Goal: Transaction & Acquisition: Purchase product/service

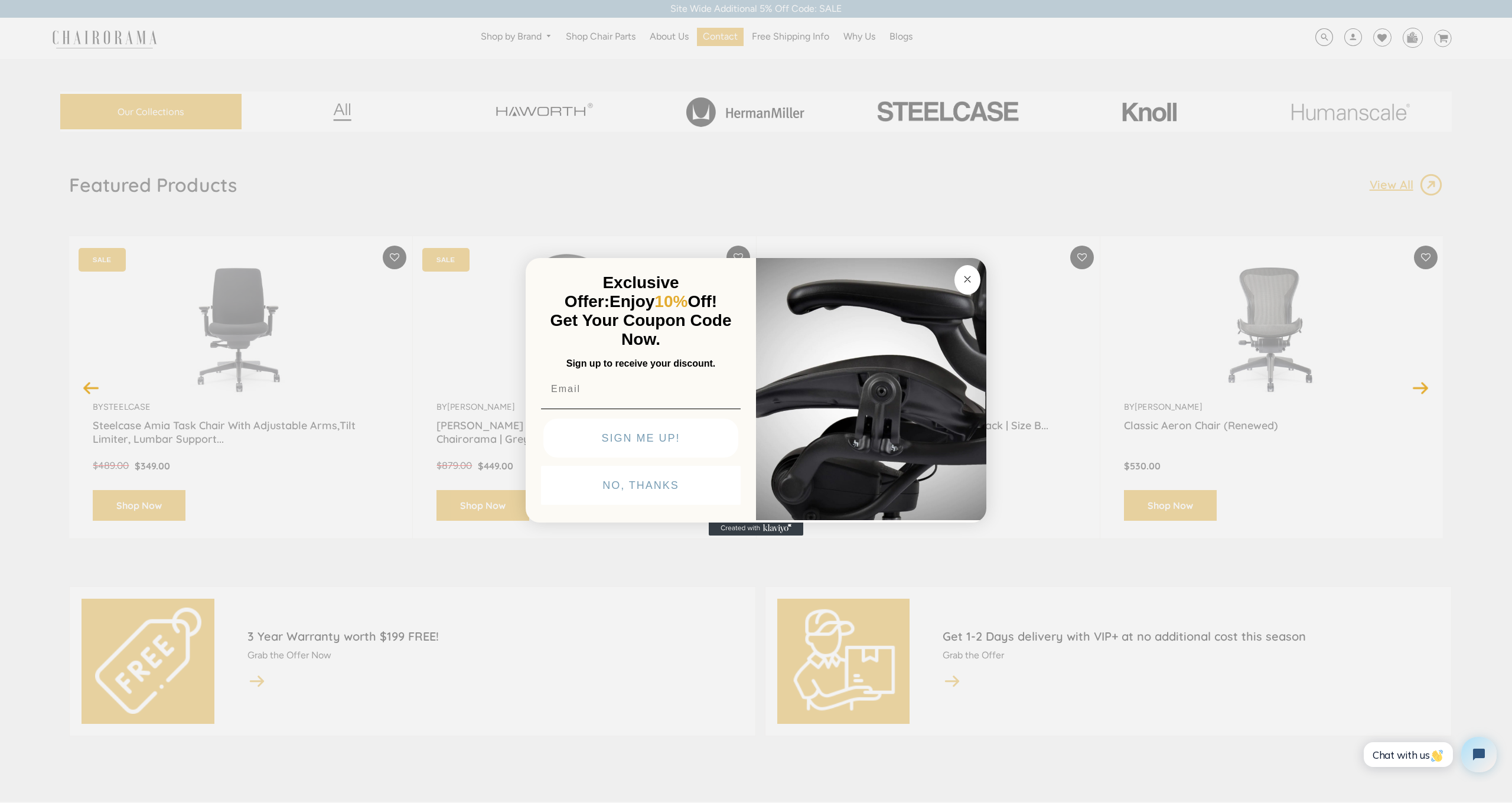
click at [971, 283] on circle "Close dialog" at bounding box center [967, 280] width 13 height 13
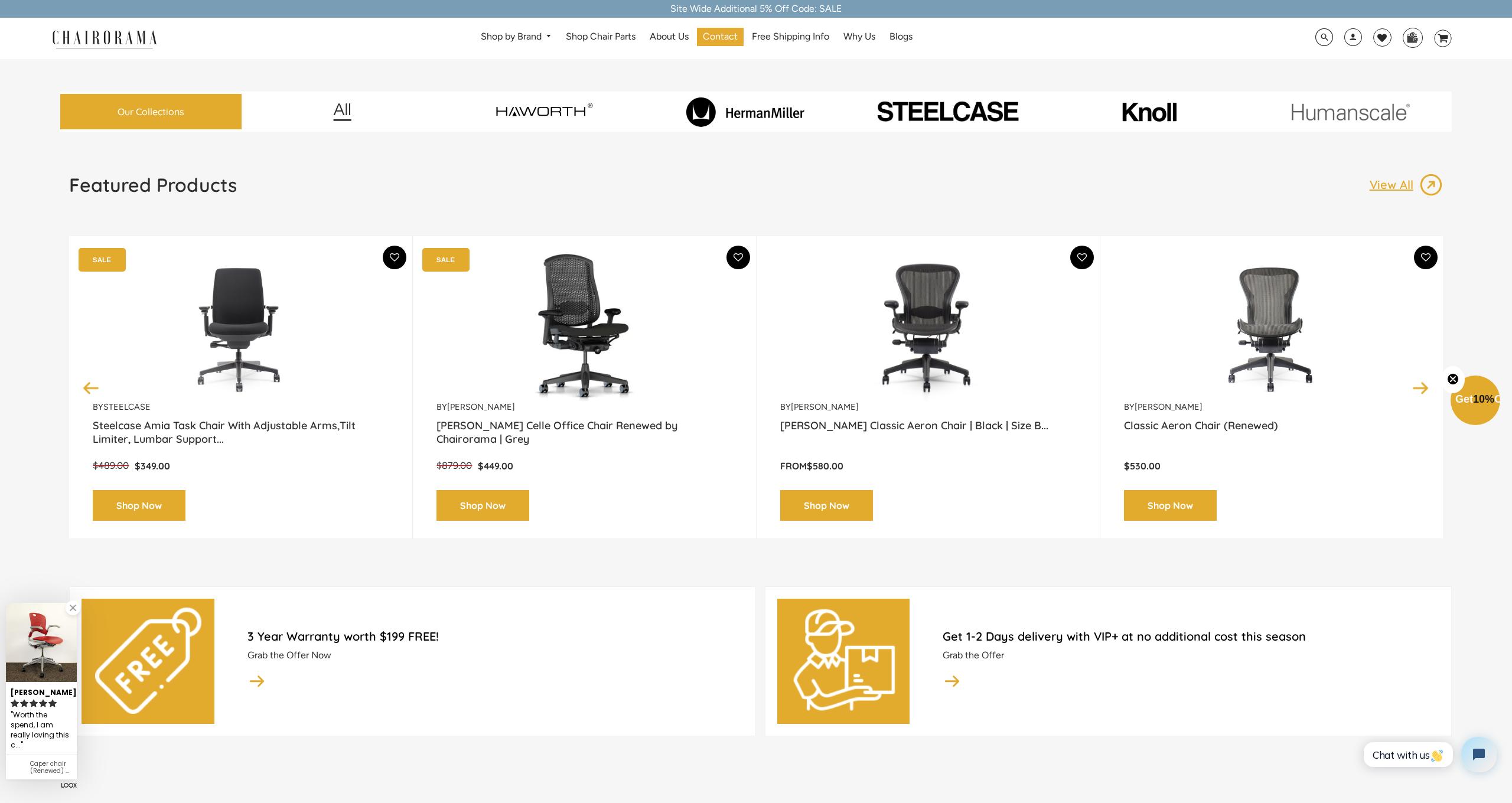
click at [935, 415] on div "by Herman Miller Herman Miller Classic Aeron Chair | Black | Size B... From $58…" at bounding box center [928, 387] width 296 height 267
click at [938, 424] on link "Herman Miller Classic Aeron Chair | Black | Size B..." at bounding box center [928, 433] width 296 height 30
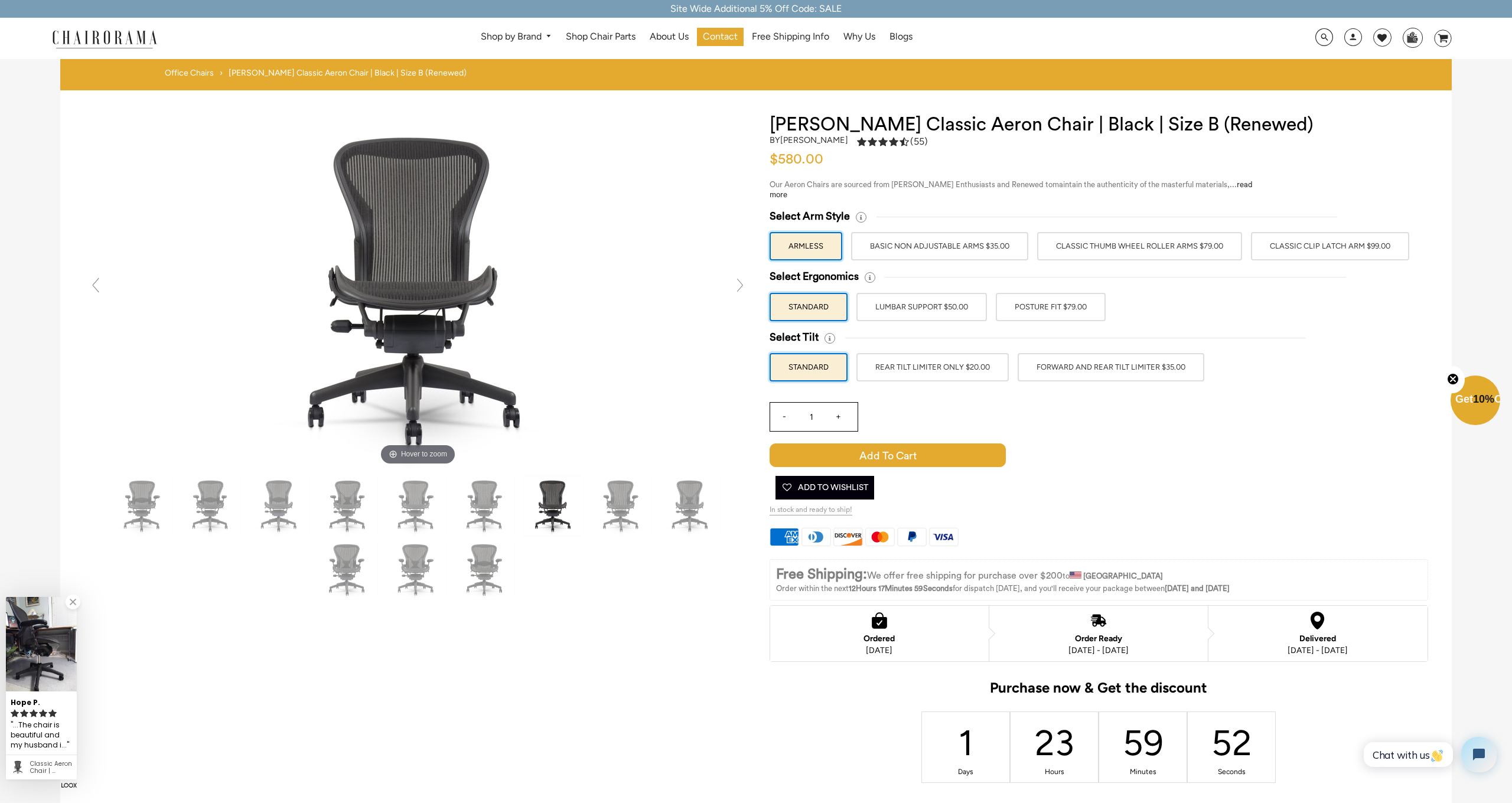
click at [989, 250] on label "BASIC NON ADJUSTABLE ARMS $35.00" at bounding box center [940, 246] width 178 height 28
click at [0, 0] on input "BASIC NON ADJUSTABLE ARMS $35.00" at bounding box center [0, 0] width 0 height 0
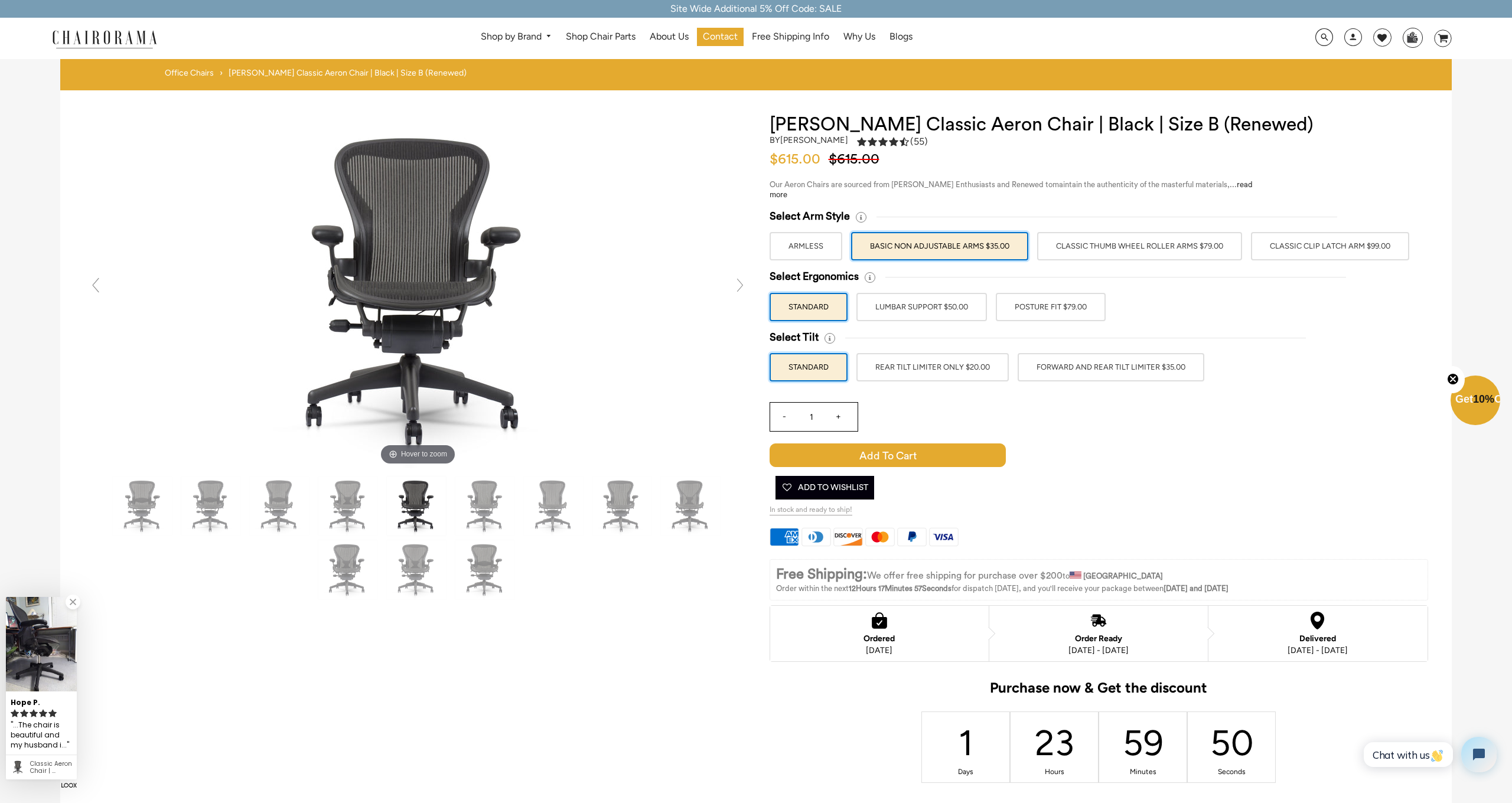
click at [1032, 306] on label "POSTURE FIT $79.00" at bounding box center [1050, 307] width 110 height 28
click at [0, 0] on input "POSTURE FIT $79.00" at bounding box center [0, 0] width 0 height 0
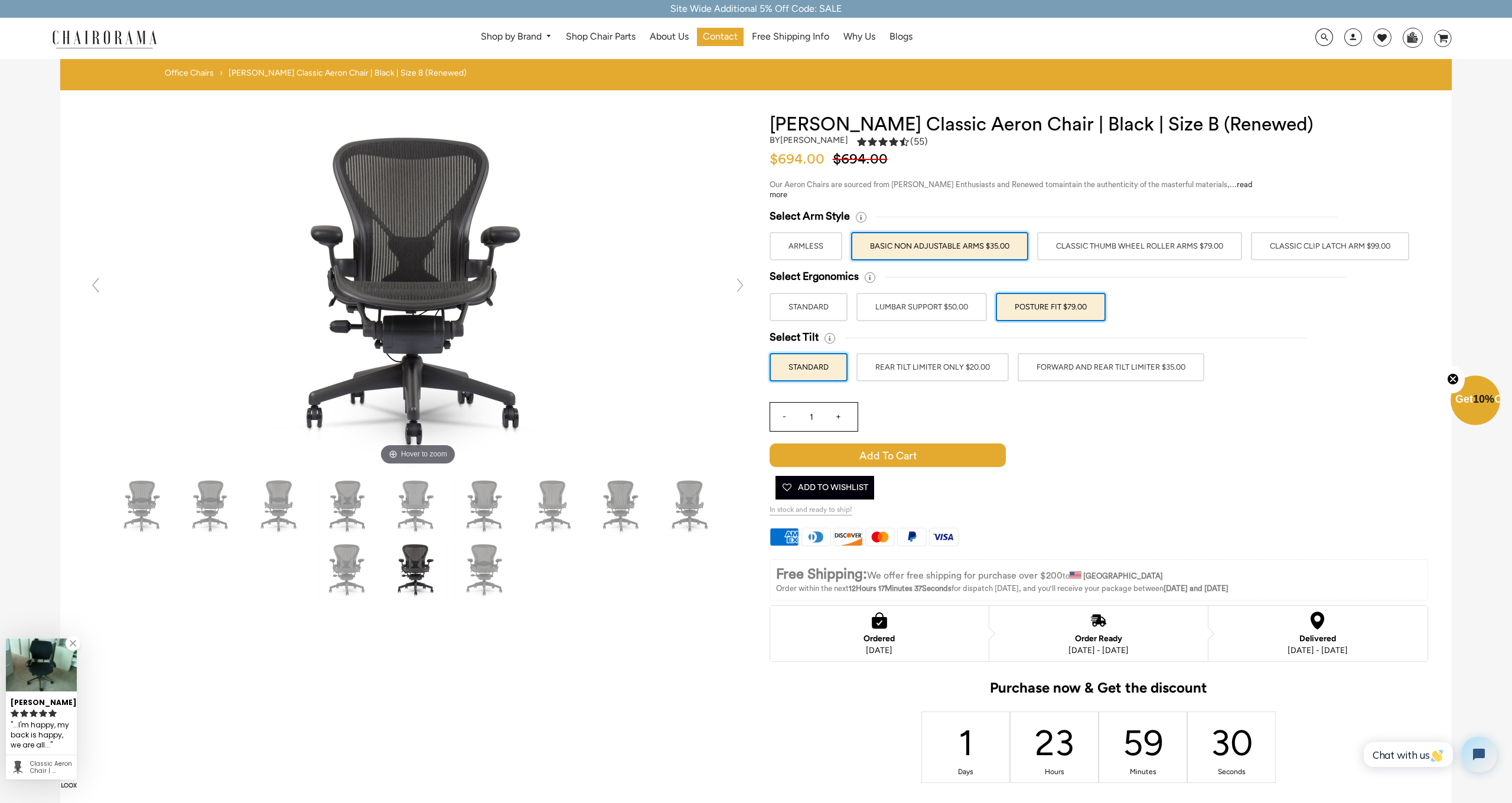
click at [964, 376] on label "REAR TILT LIMITER ONLY $20.00" at bounding box center [932, 367] width 152 height 28
click at [0, 0] on input "REAR TILT LIMITER ONLY $20.00" at bounding box center [0, 0] width 0 height 0
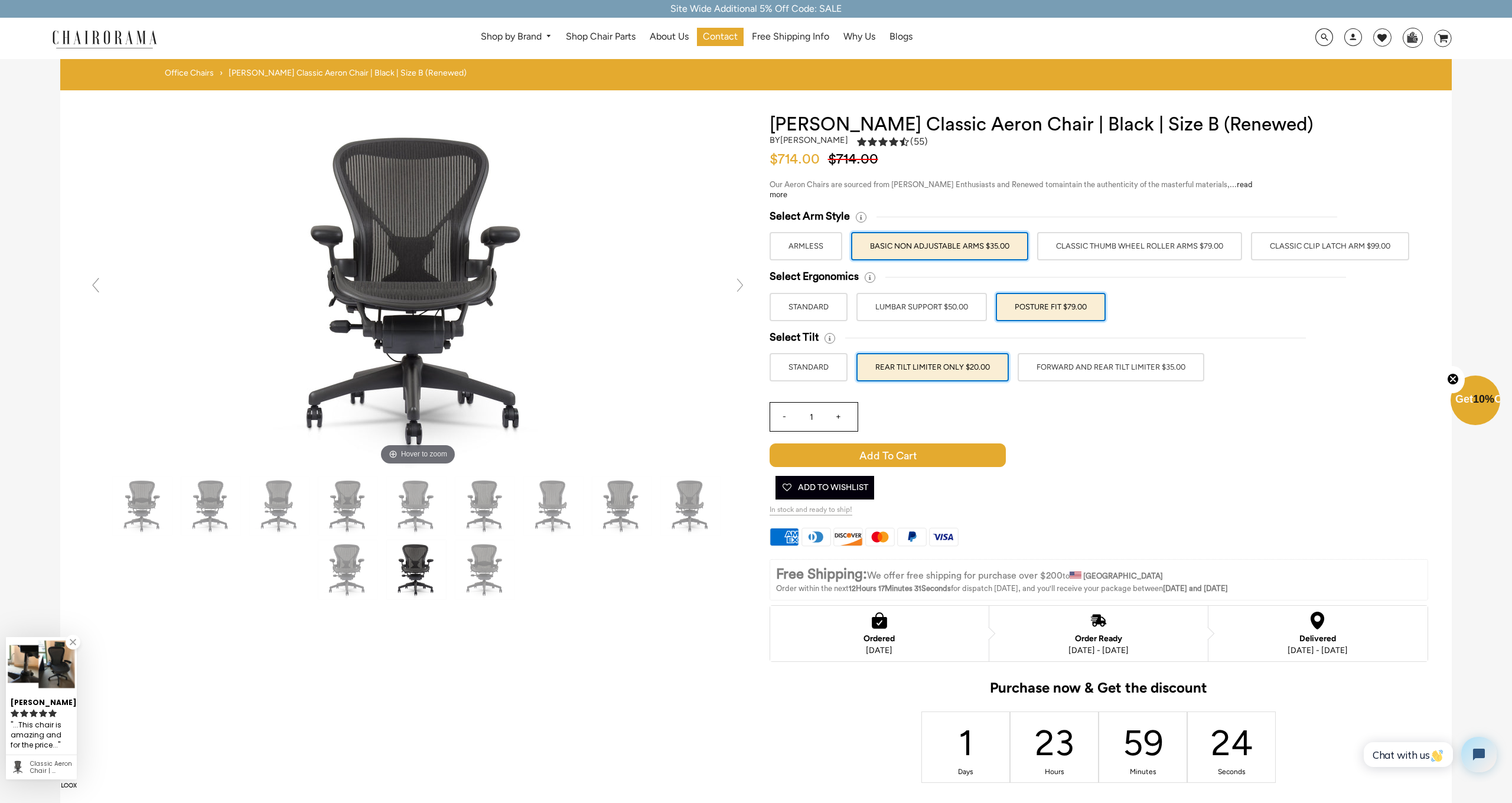
click at [920, 139] on span "(55)" at bounding box center [919, 142] width 18 height 13
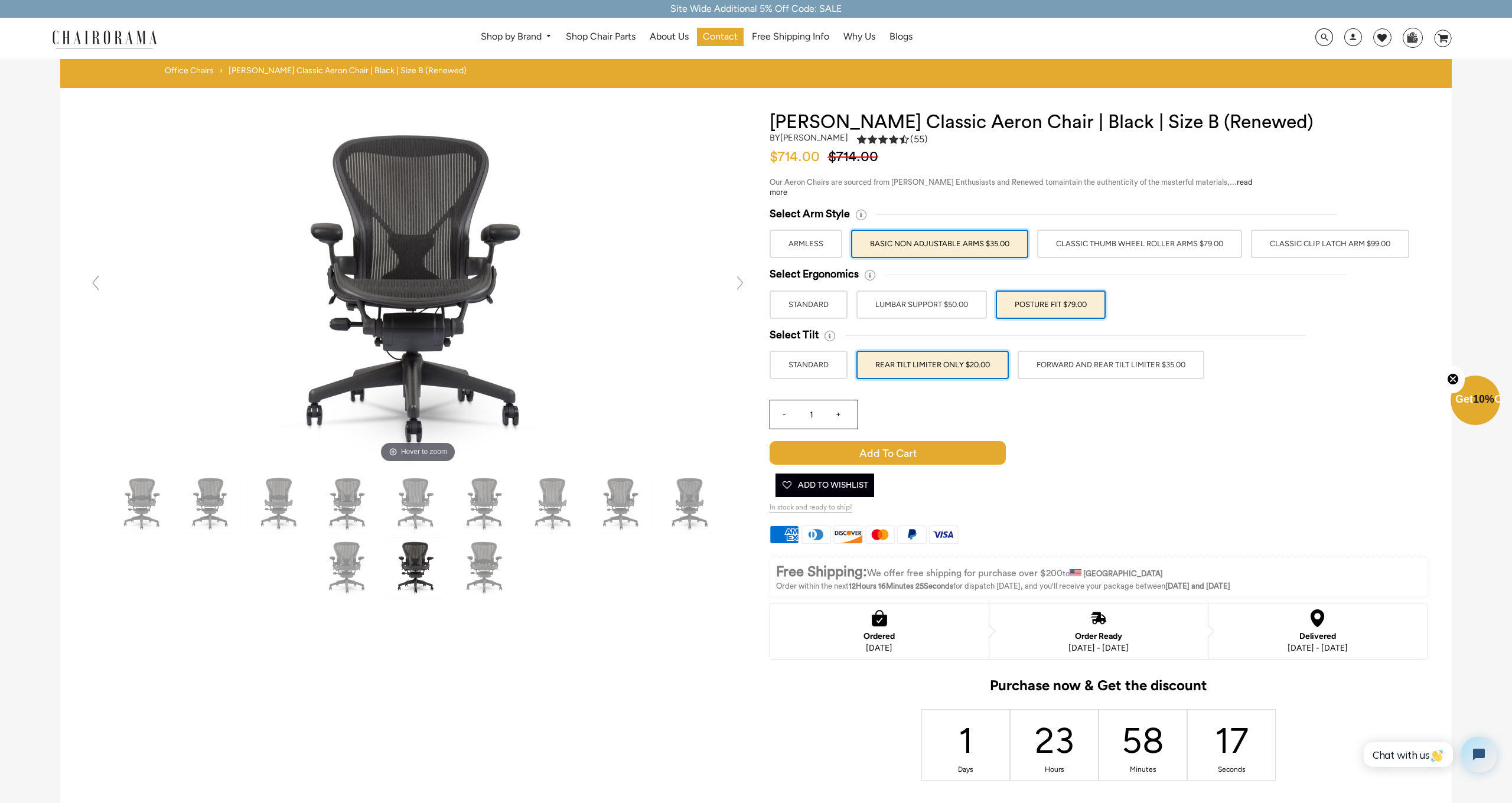
scroll to position [3, 0]
click at [1144, 251] on label "Classic Thumb Wheel Roller Arms $79.00" at bounding box center [1139, 243] width 205 height 28
click at [0, 0] on input "Classic Thumb Wheel Roller Arms $79.00" at bounding box center [0, 0] width 0 height 0
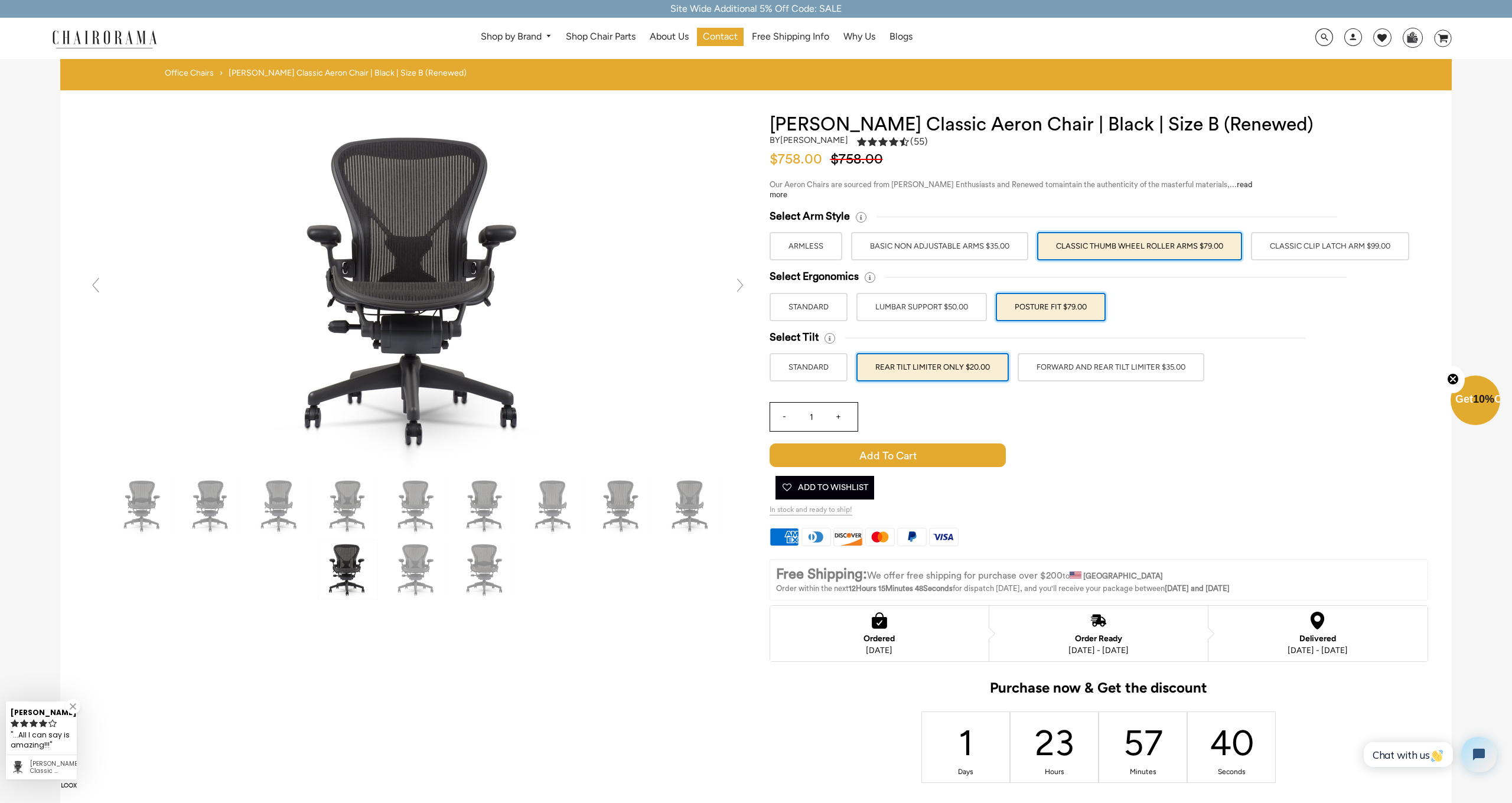
scroll to position [0, 0]
click at [686, 40] on span "About Us" at bounding box center [669, 37] width 39 height 13
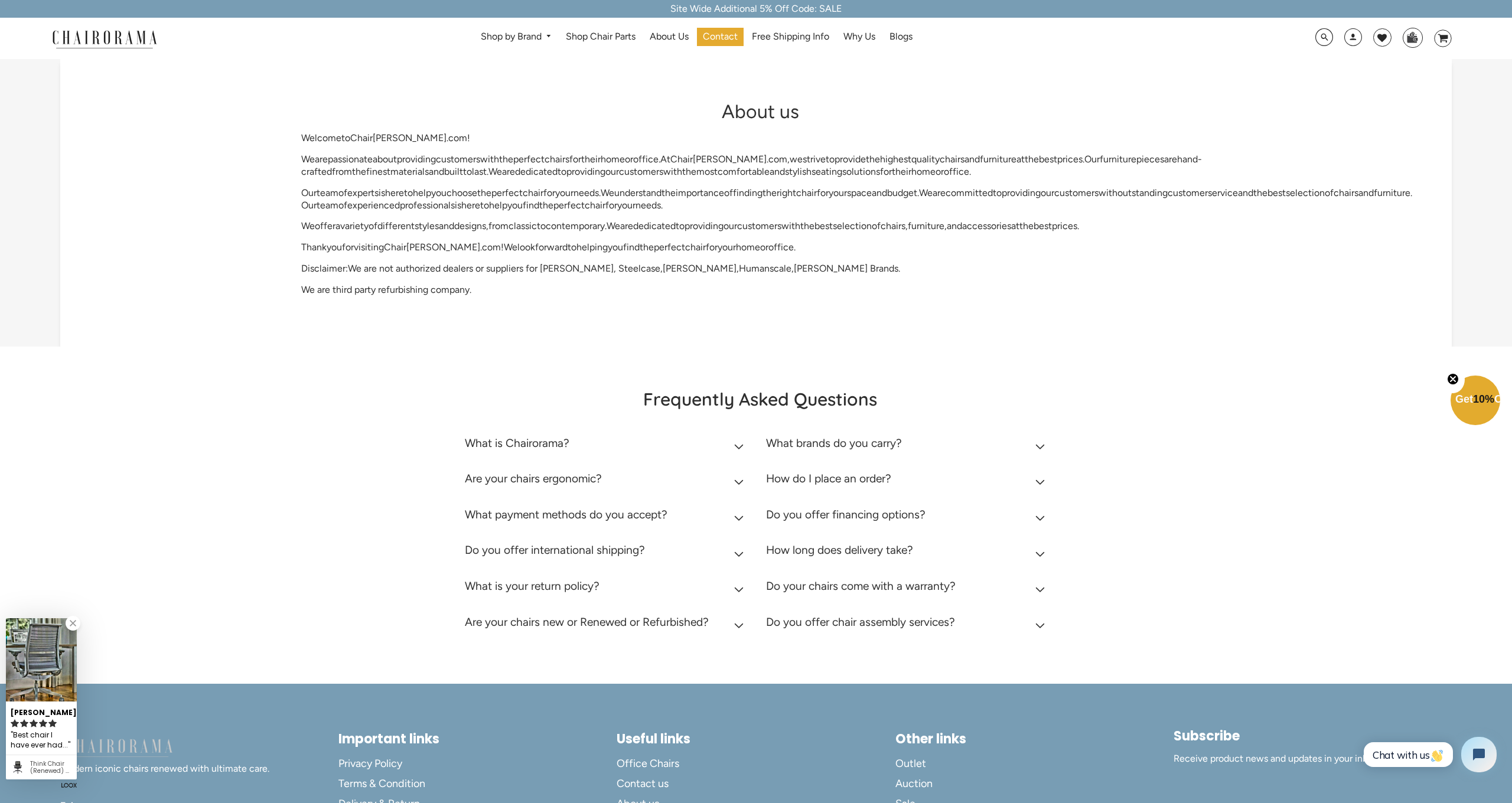
click at [736, 588] on icon at bounding box center [739, 590] width 9 height 4
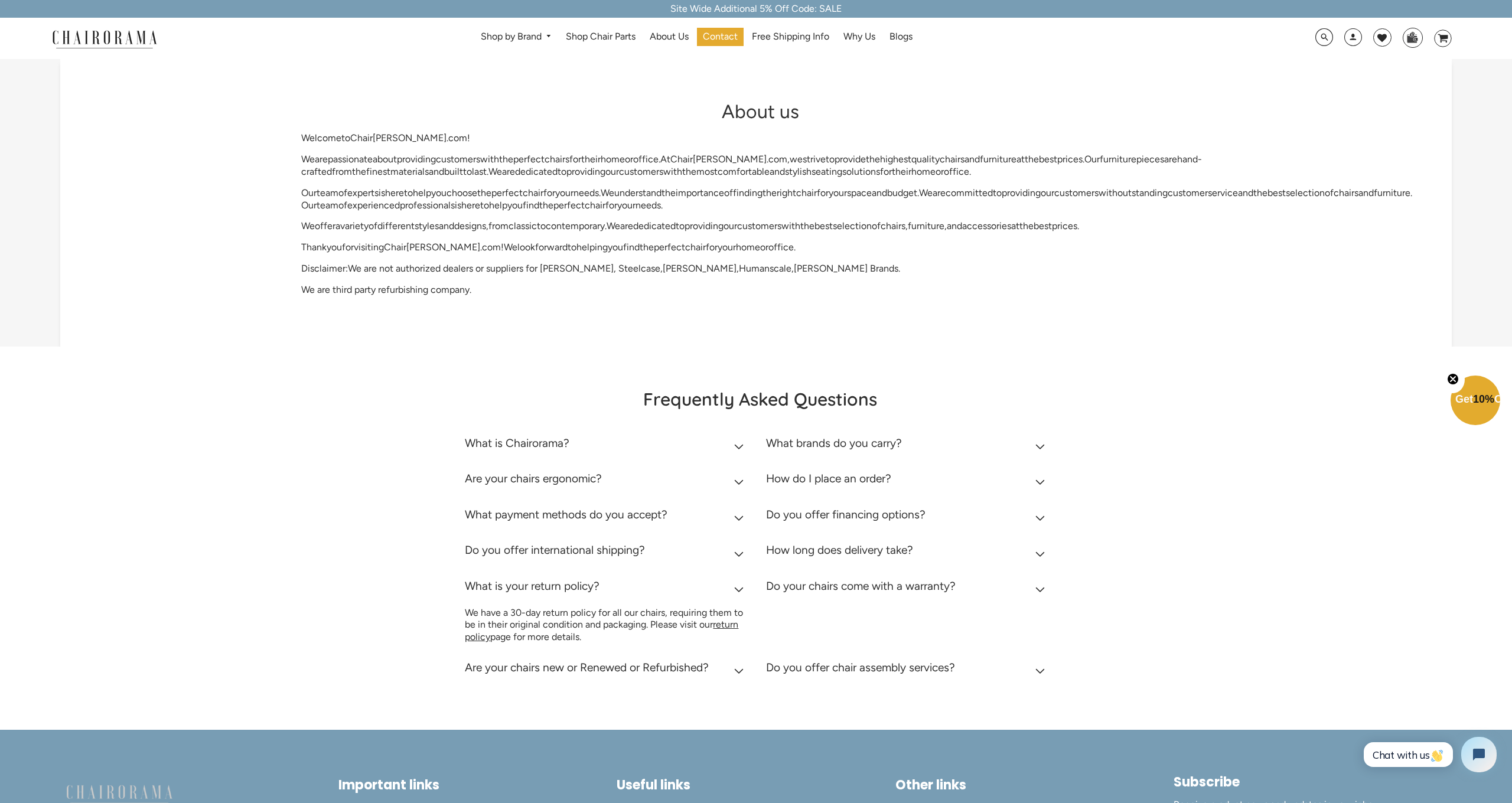
click at [699, 667] on h2 "Are your chairs new or Renewed or Refurbished?" at bounding box center [586, 667] width 244 height 13
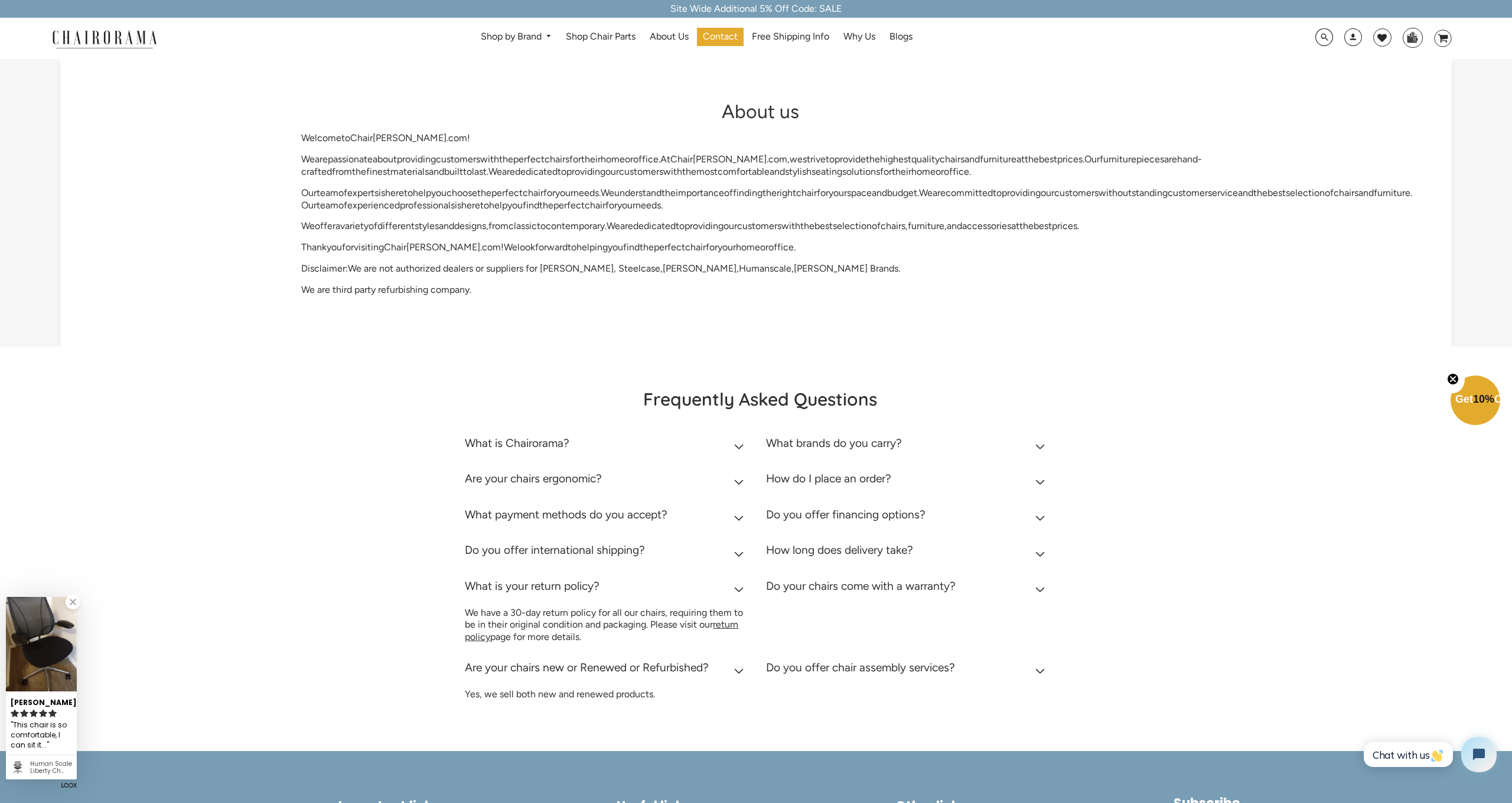
click at [814, 664] on h2 "Do you offer chair assembly services?" at bounding box center [860, 667] width 189 height 13
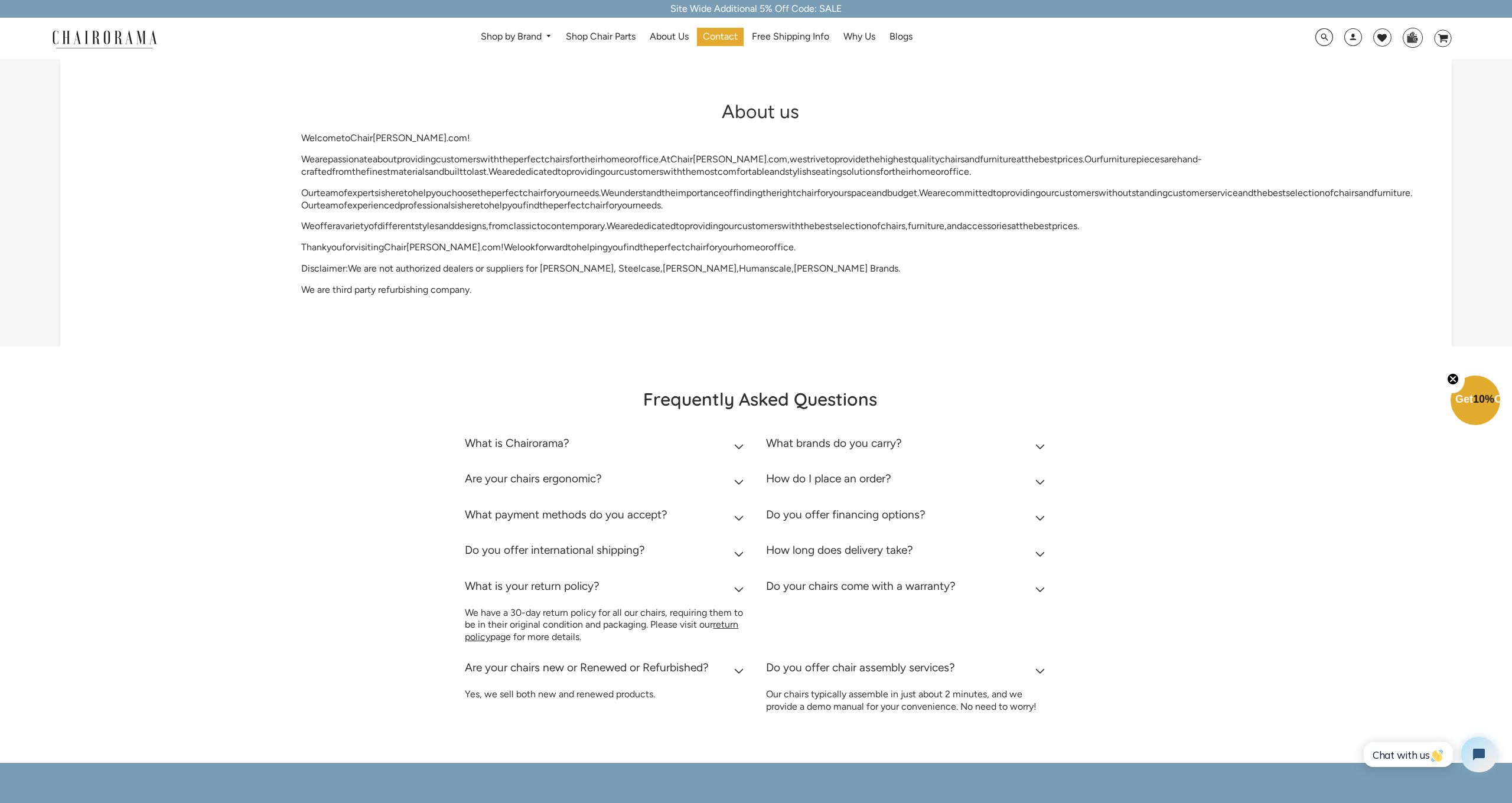
click at [838, 579] on h2 "Do your chairs come with a warranty?" at bounding box center [861, 586] width 189 height 13
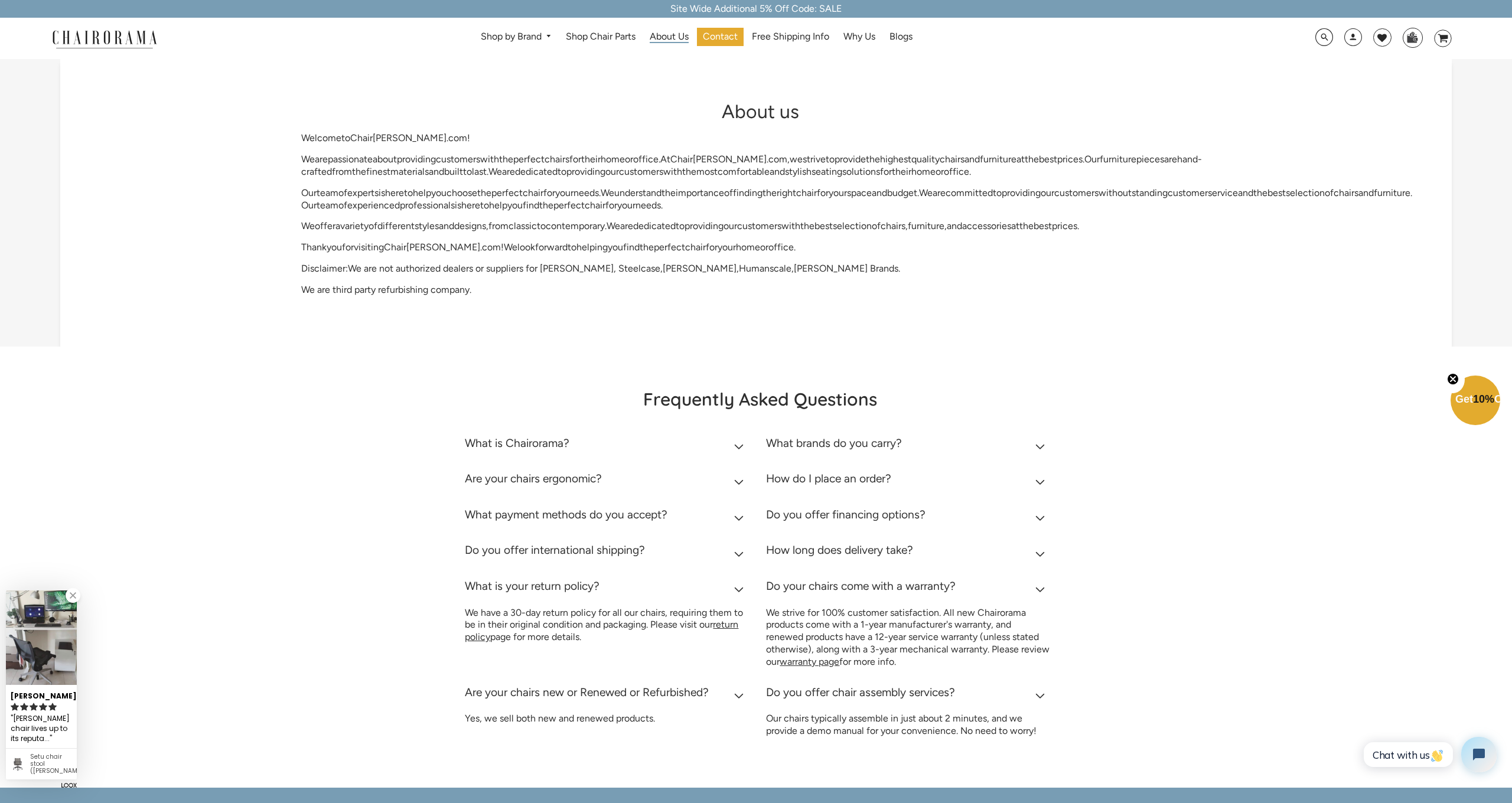
click at [664, 38] on span "About Us" at bounding box center [669, 37] width 39 height 13
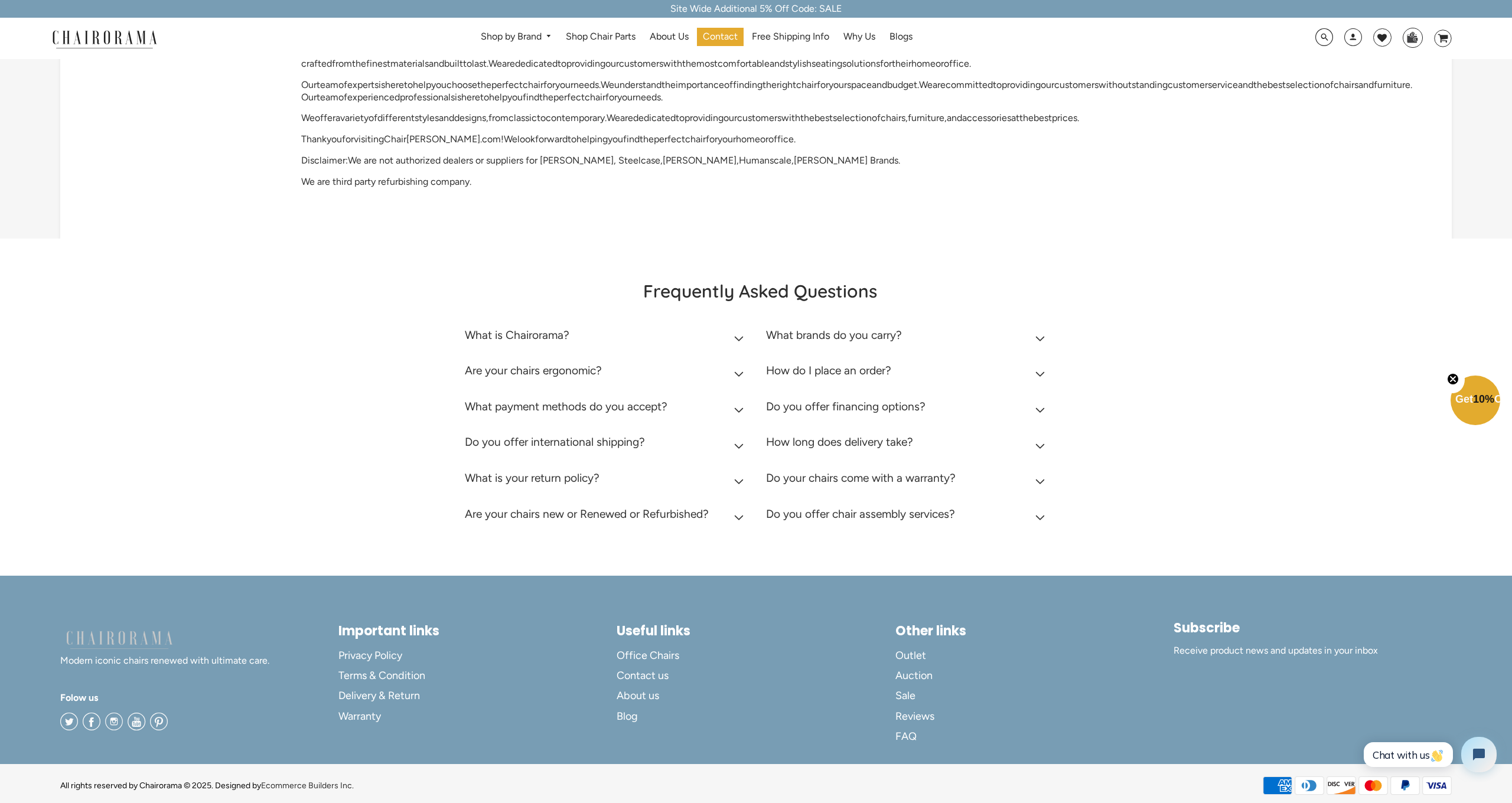
scroll to position [107, 0]
click at [900, 654] on span "Outlet" at bounding box center [910, 656] width 31 height 13
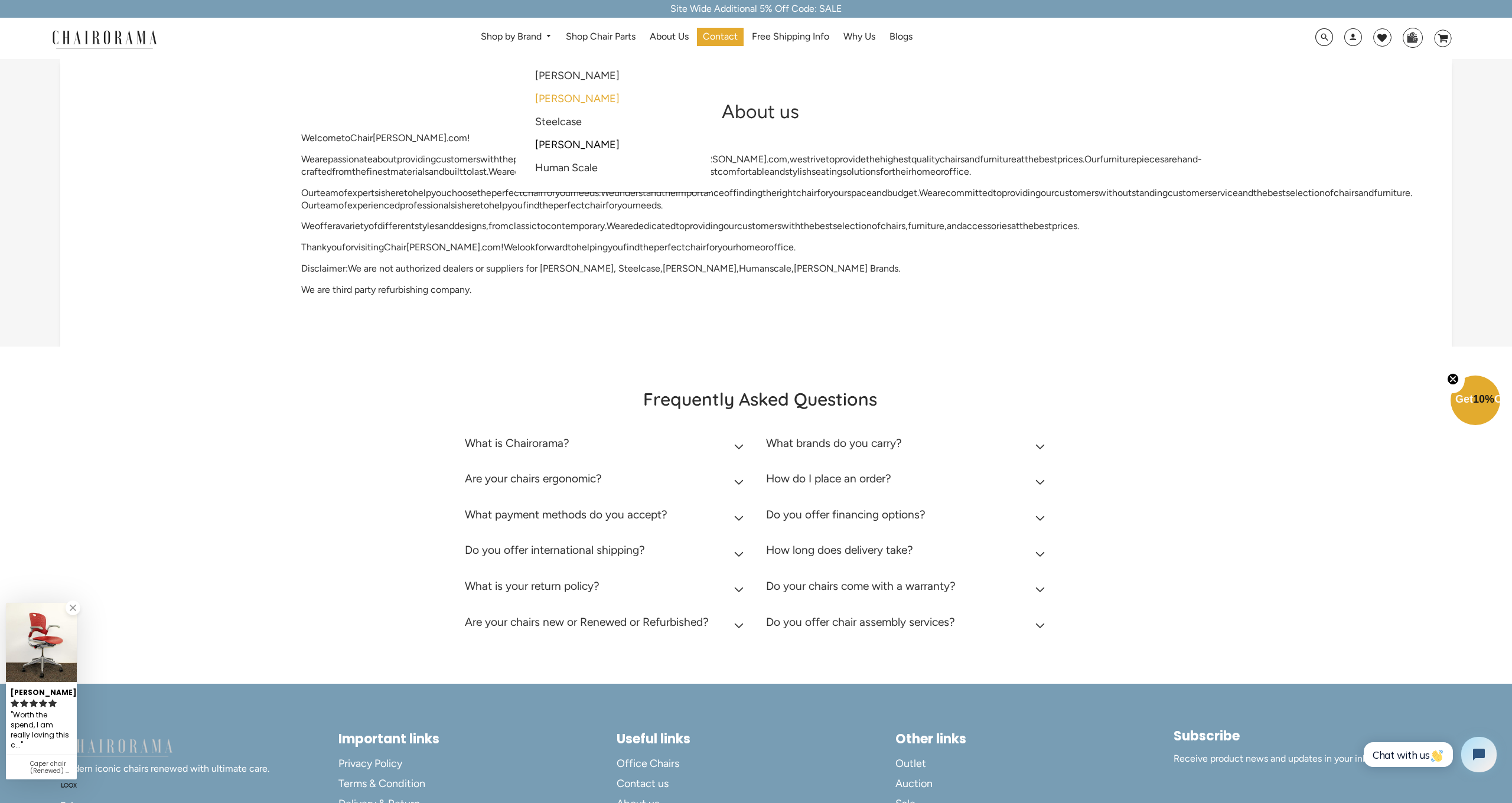
click at [561, 98] on link "[PERSON_NAME]" at bounding box center [577, 98] width 84 height 13
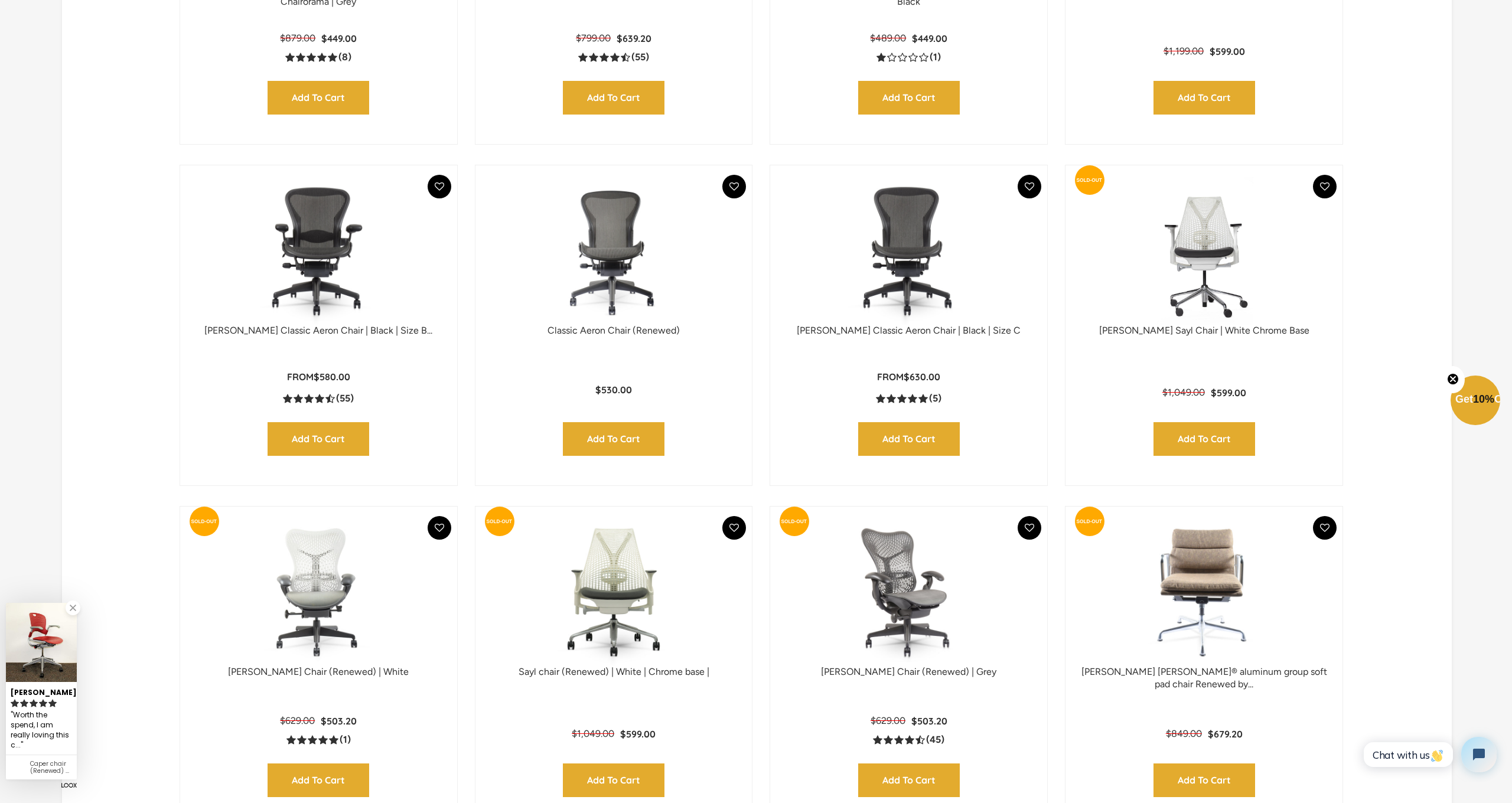
scroll to position [728, 0]
click at [317, 271] on img at bounding box center [319, 251] width 254 height 148
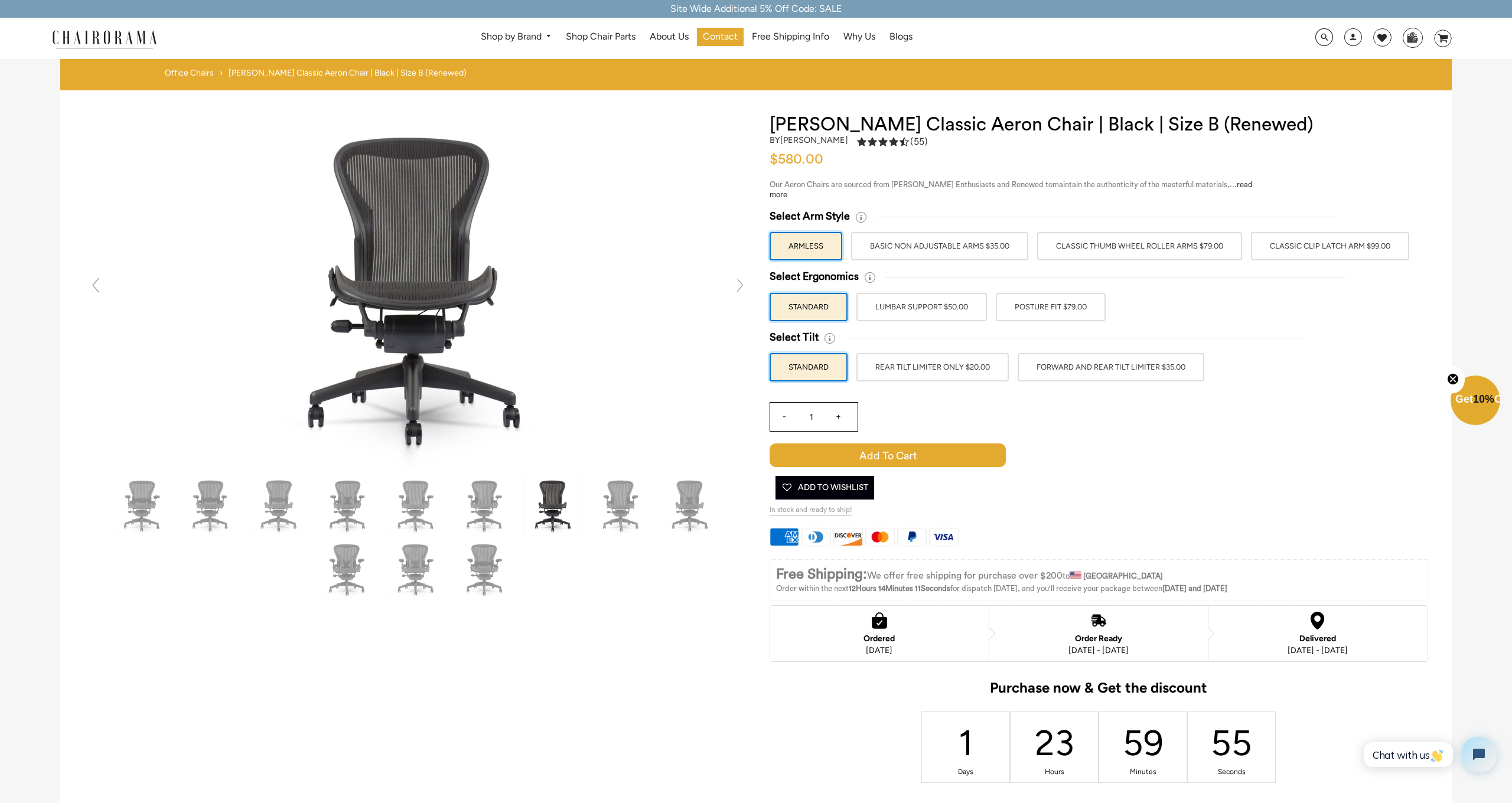
click at [1090, 242] on label "Classic Thumb Wheel Roller Arms $79.00" at bounding box center [1139, 246] width 205 height 28
click at [0, 0] on input "Classic Thumb Wheel Roller Arms $79.00" at bounding box center [0, 0] width 0 height 0
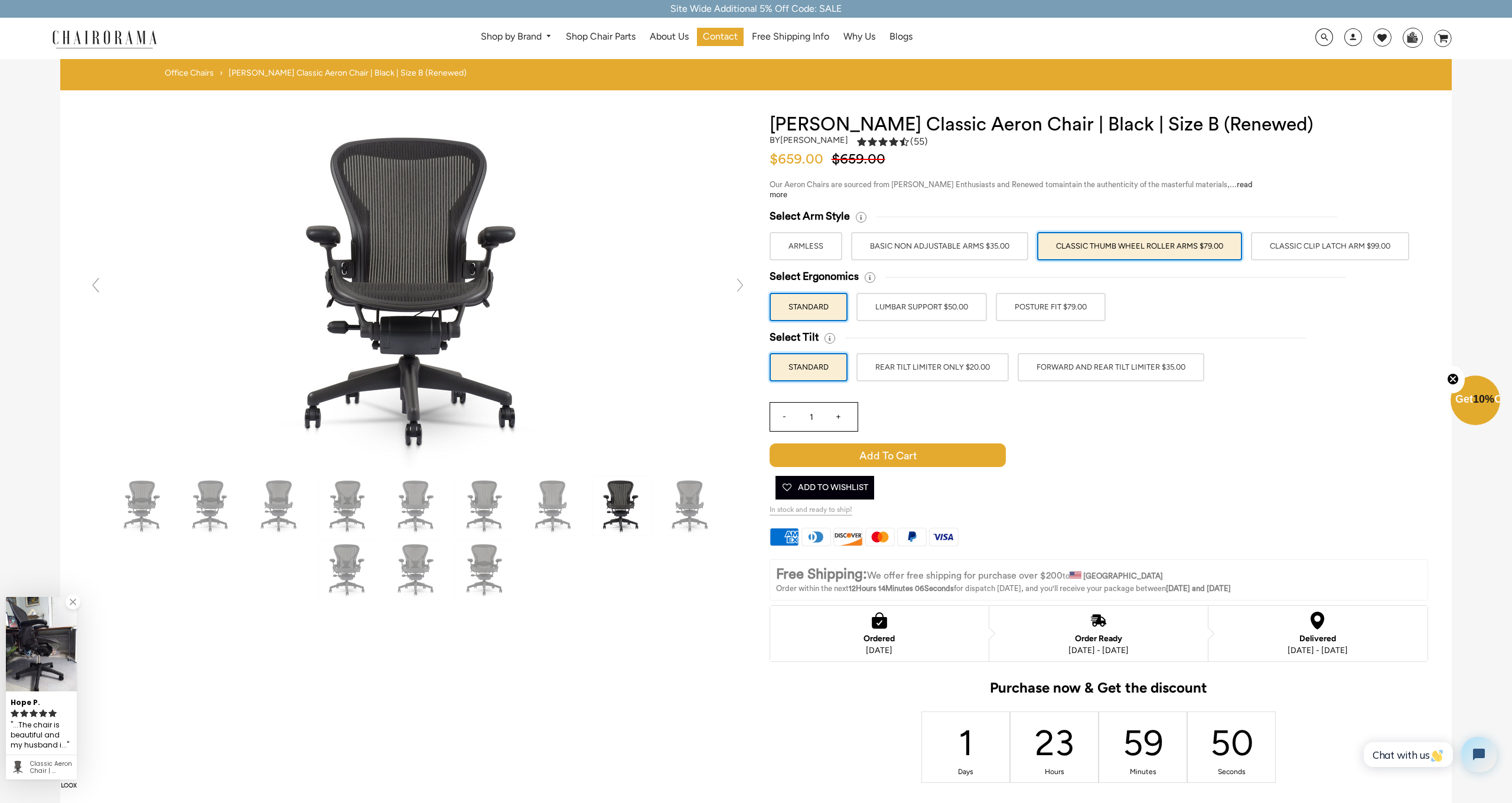
click at [1050, 307] on label "POSTURE FIT $79.00" at bounding box center [1050, 307] width 110 height 28
click at [0, 0] on input "POSTURE FIT $79.00" at bounding box center [0, 0] width 0 height 0
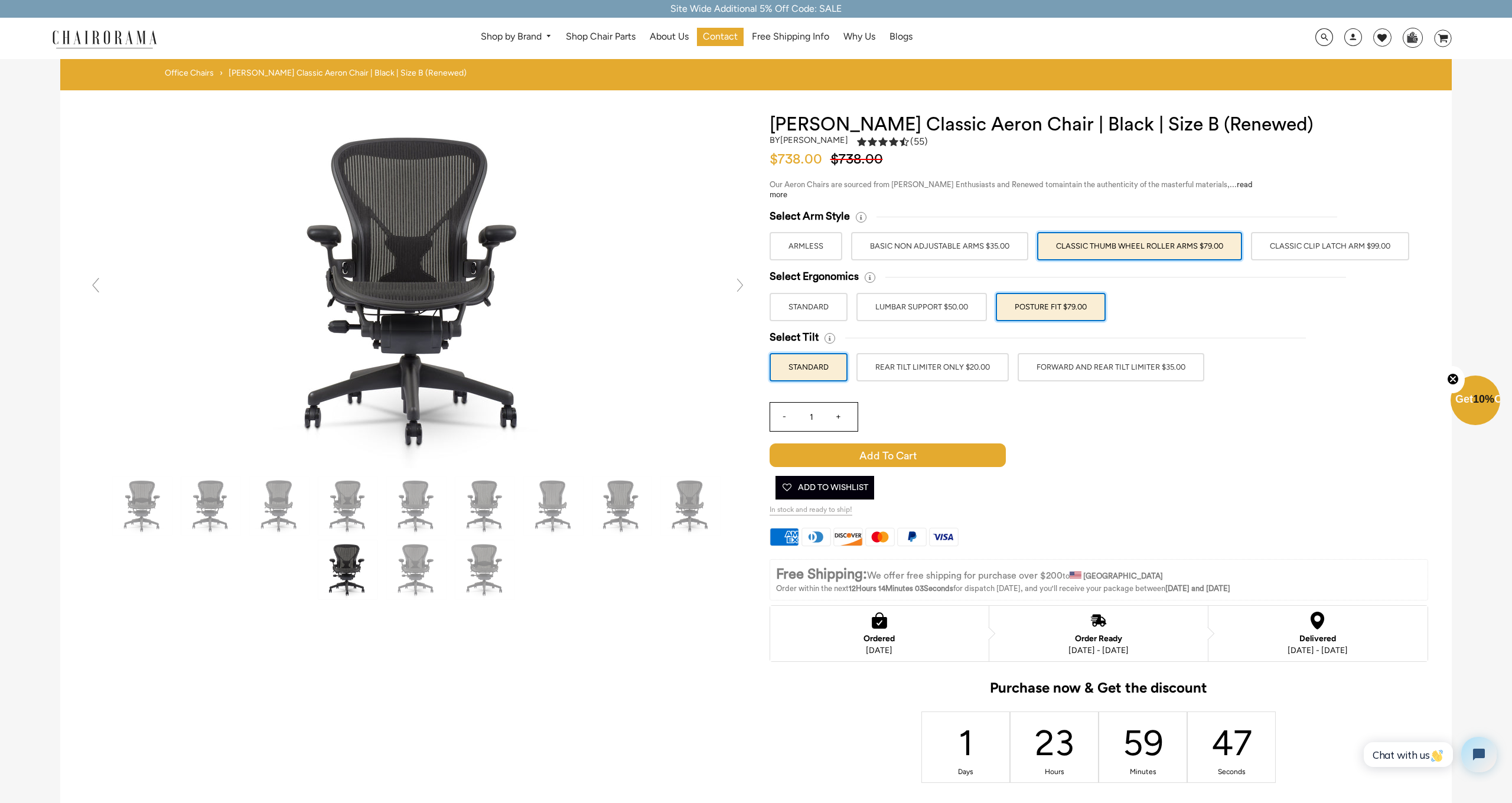
click at [978, 362] on label "REAR TILT LIMITER ONLY $20.00" at bounding box center [932, 367] width 152 height 28
click at [0, 0] on input "REAR TILT LIMITER ONLY $20.00" at bounding box center [0, 0] width 0 height 0
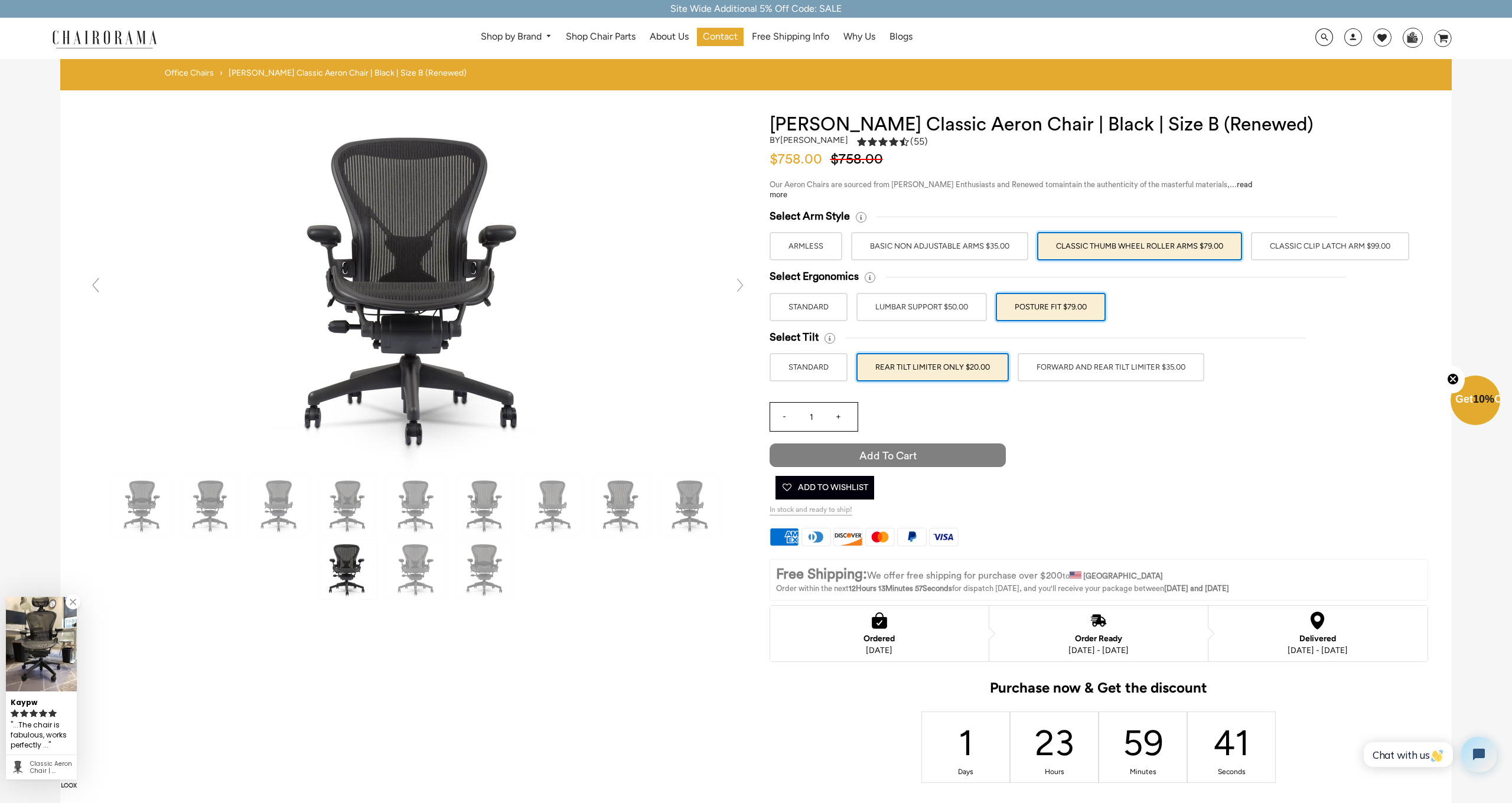
click at [917, 444] on span "Add to Cart" at bounding box center [888, 456] width 236 height 24
